Goal: Task Accomplishment & Management: Complete application form

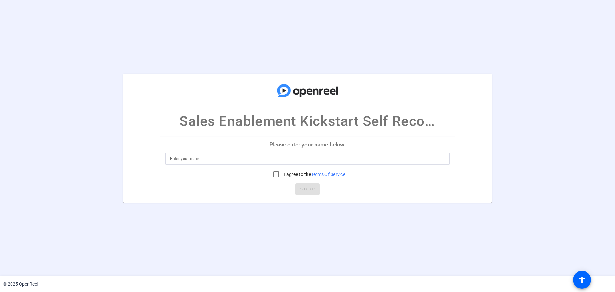
click at [210, 157] on input at bounding box center [307, 159] width 275 height 8
type input "Max Buxbaum - Test Test"
click at [276, 165] on div at bounding box center [307, 168] width 285 height 7
click at [274, 170] on input "I agree to the Terms Of Service" at bounding box center [276, 174] width 13 height 13
checkbox input "true"
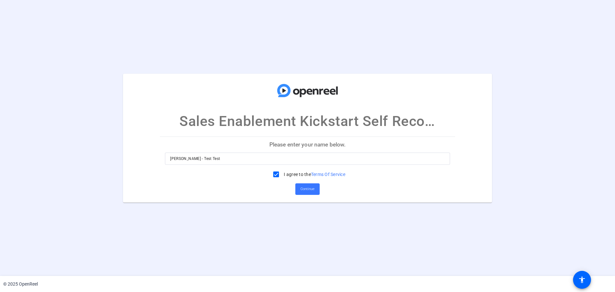
click at [292, 187] on mat-card-actions "Continue" at bounding box center [307, 189] width 301 height 17
click at [300, 188] on span at bounding box center [308, 188] width 24 height 15
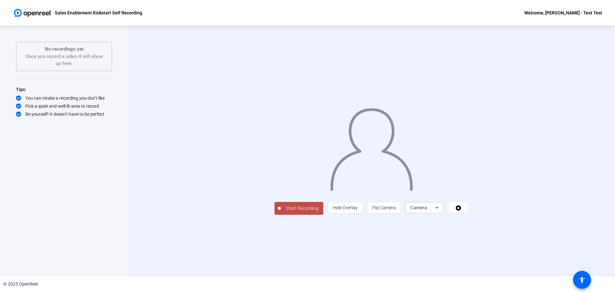
click at [427, 210] on span "Camera" at bounding box center [419, 207] width 17 height 5
click at [497, 254] on div at bounding box center [307, 146] width 615 height 292
click at [585, 279] on mat-icon "accessibility" at bounding box center [583, 280] width 8 height 8
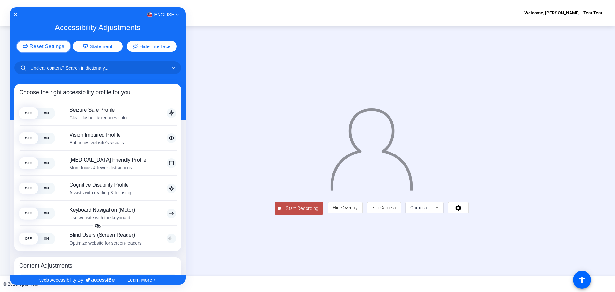
click at [56, 49] on span "Reset Settings" at bounding box center [46, 46] width 35 height 5
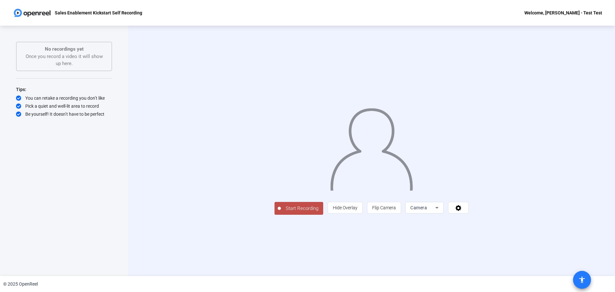
click at [583, 281] on mat-icon "accessibility" at bounding box center [583, 280] width 8 height 8
